Goal: Task Accomplishment & Management: Complete application form

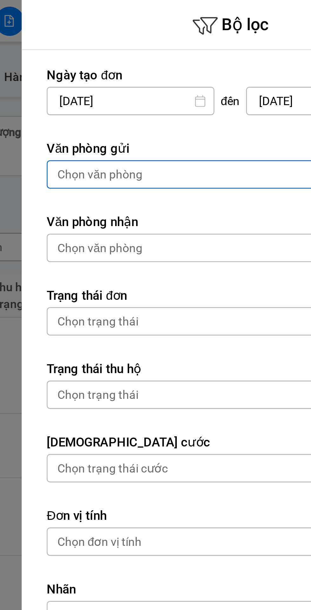
click at [153, 60] on div "Ngày tạo đơn [DATE] Press the down arrow key to interact with the calendar and …" at bounding box center [231, 160] width 159 height 283
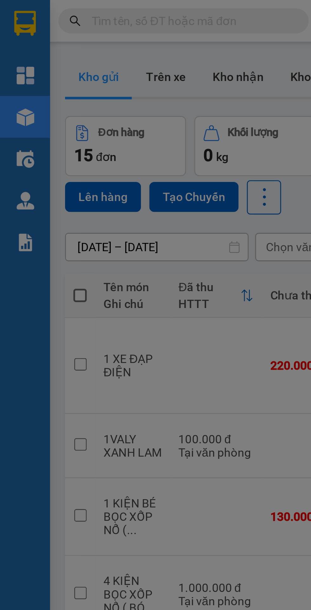
click at [74, 184] on div at bounding box center [155, 305] width 311 height 610
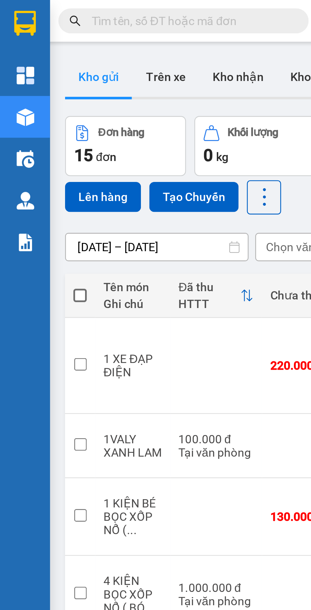
click at [47, 6] on input "text" at bounding box center [72, 7] width 75 height 7
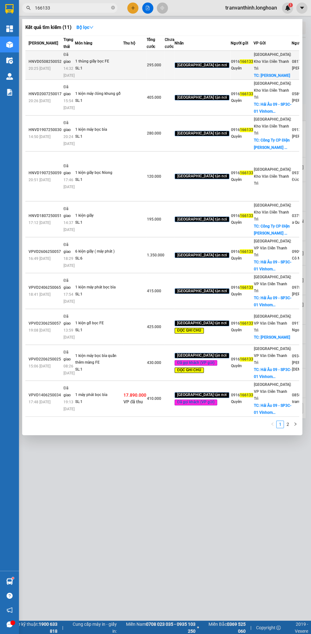
type input "166133"
click at [108, 68] on td "1 thùng giấy bọc FE SL: 1" at bounding box center [99, 65] width 48 height 29
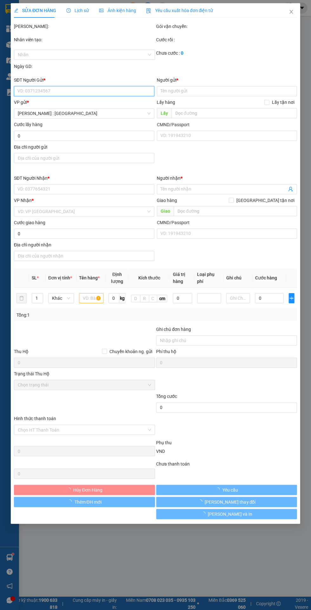
type input "0916166133"
type input "Quyên"
checkbox input "true"
type input "[PERSON_NAME]"
type input "65.000"
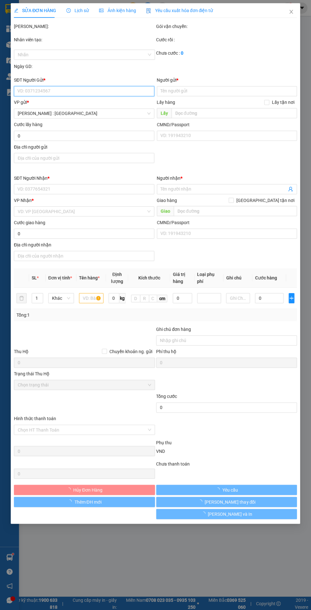
type input "0817000333"
type input "[PERSON_NAME]"
checkbox input "true"
type input "Ấp [GEOGRAPHIC_DATA] xã [GEOGRAPHIC_DATA] huyện [GEOGRAPHIC_DATA] tỉnh [GEOGRAP…"
type input "295.000"
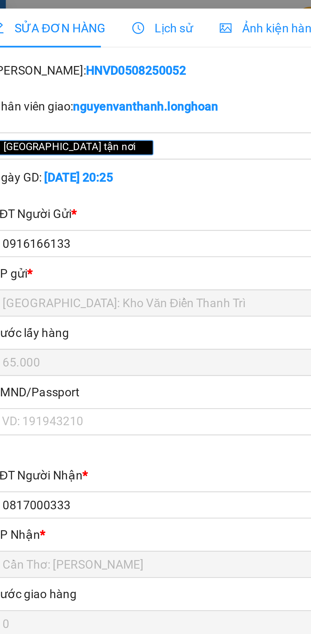
click at [73, 8] on span "Lịch sử" at bounding box center [77, 10] width 23 height 5
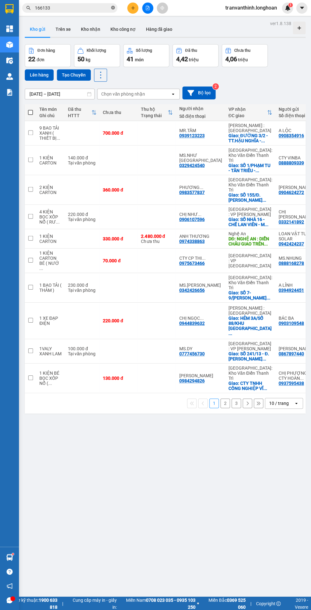
click at [113, 8] on icon "close-circle" at bounding box center [113, 8] width 4 height 4
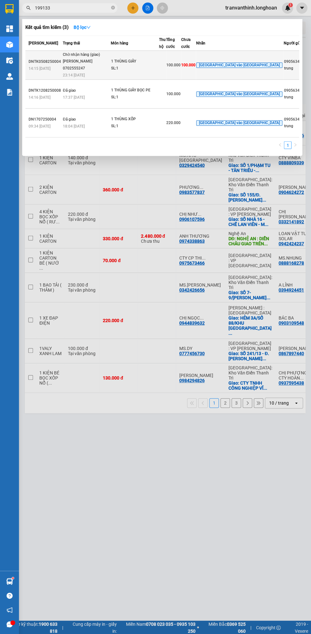
type input "199133"
click at [111, 72] on div "SL: 1" at bounding box center [135, 68] width 48 height 7
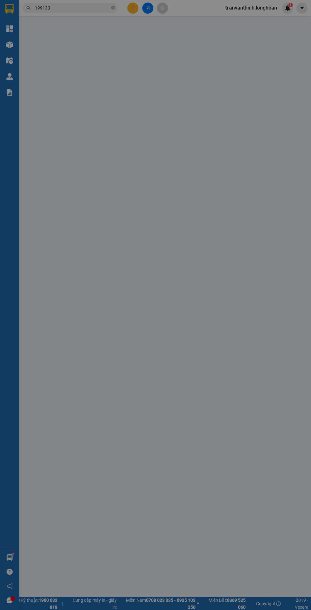
type input "0905634460"
type input "trung"
type input "0865199133"
type input "YẾN"
checkbox input "true"
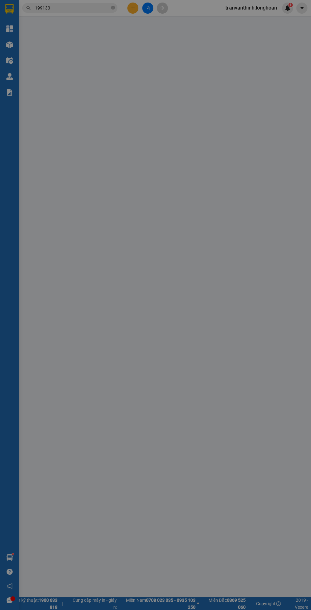
type input "39A ĐƯỜNG 3/2 P.11,[GEOGRAPHIC_DATA]"
type input "HƯ VỠ KHÔNG ĐỀN"
type input "100.000"
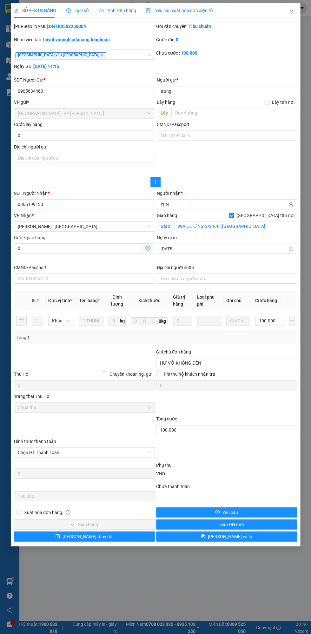
click at [79, 7] on div "Lịch sử" at bounding box center [77, 10] width 23 height 7
